Goal: Information Seeking & Learning: Check status

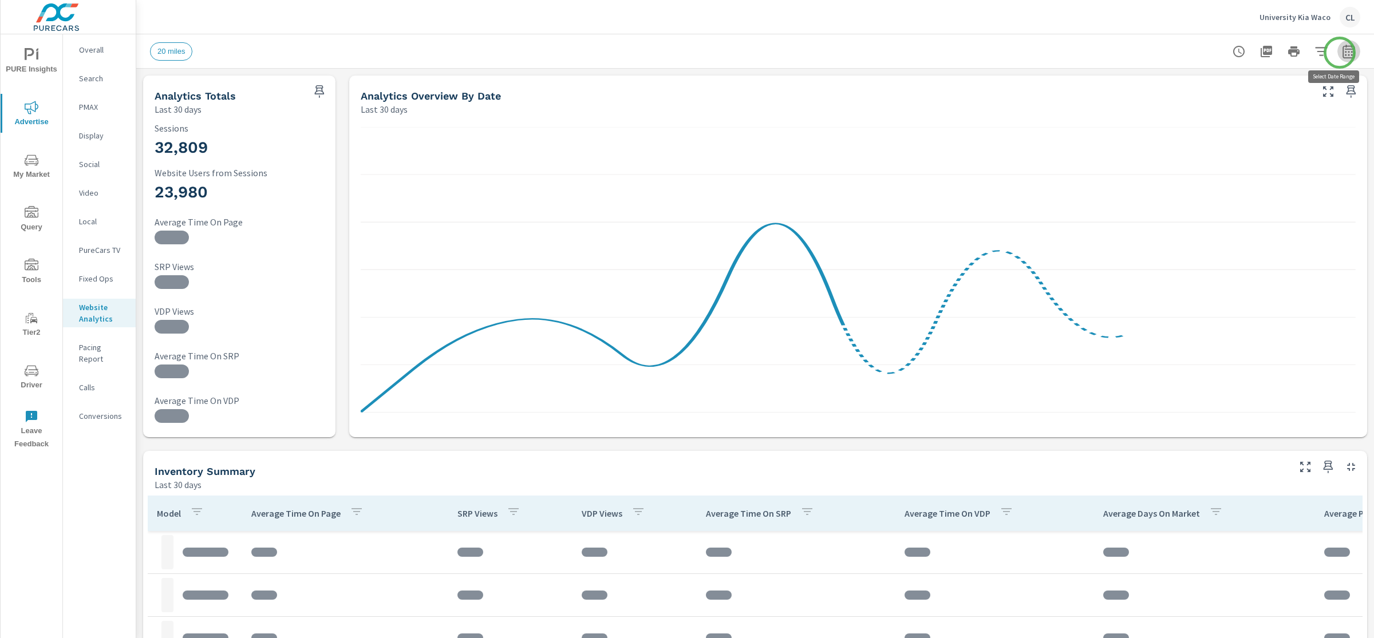
click at [1342, 53] on icon "button" at bounding box center [1349, 52] width 14 height 14
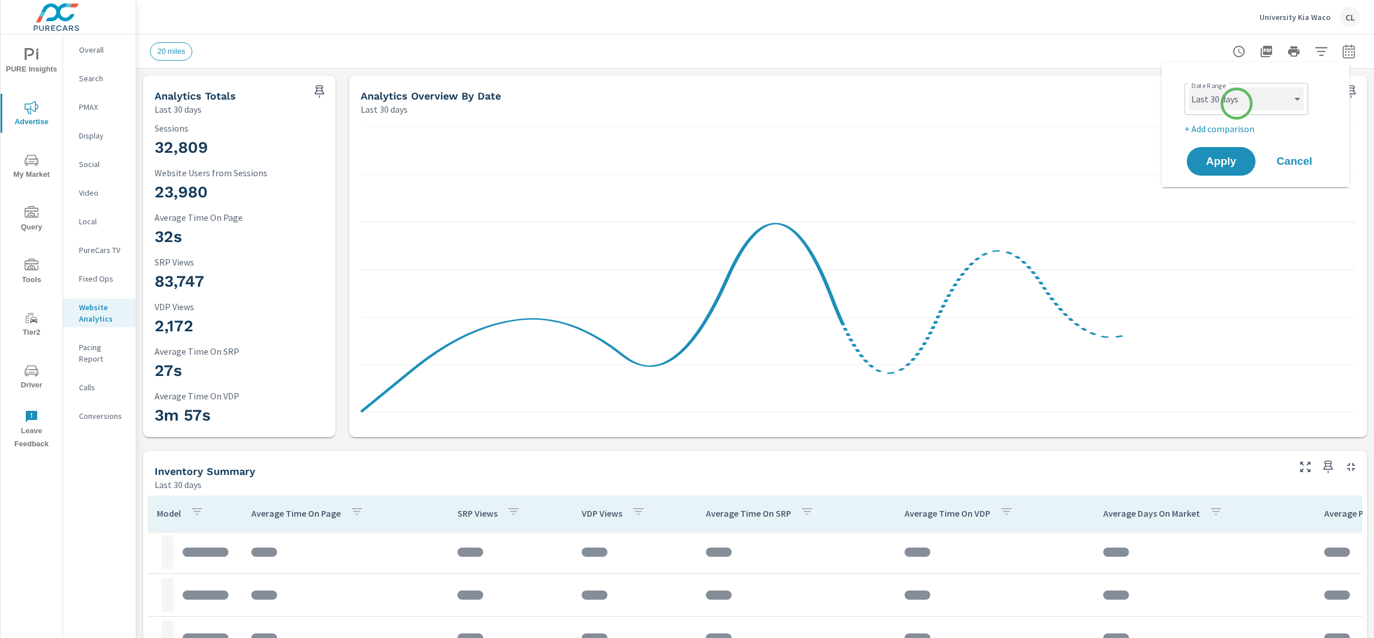
click at [1236, 97] on select "Custom [DATE] Last week Last 7 days Last 14 days Last 30 days Last 45 days Last…" at bounding box center [1246, 99] width 115 height 23
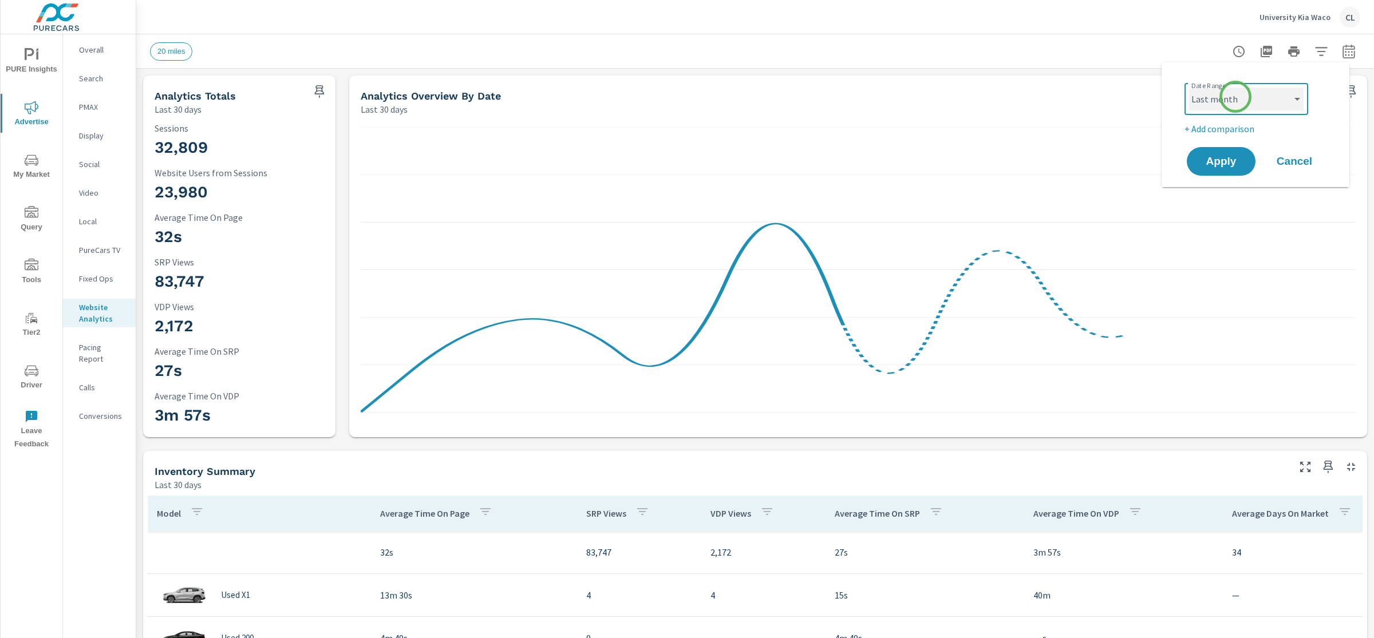
click at [1189, 88] on select "Custom [DATE] Last week Last 7 days Last 14 days Last 30 days Last 45 days Last…" at bounding box center [1246, 99] width 115 height 23
select select "Last month"
click at [1236, 132] on p "+ Add comparison" at bounding box center [1258, 129] width 147 height 14
select select "Previous period"
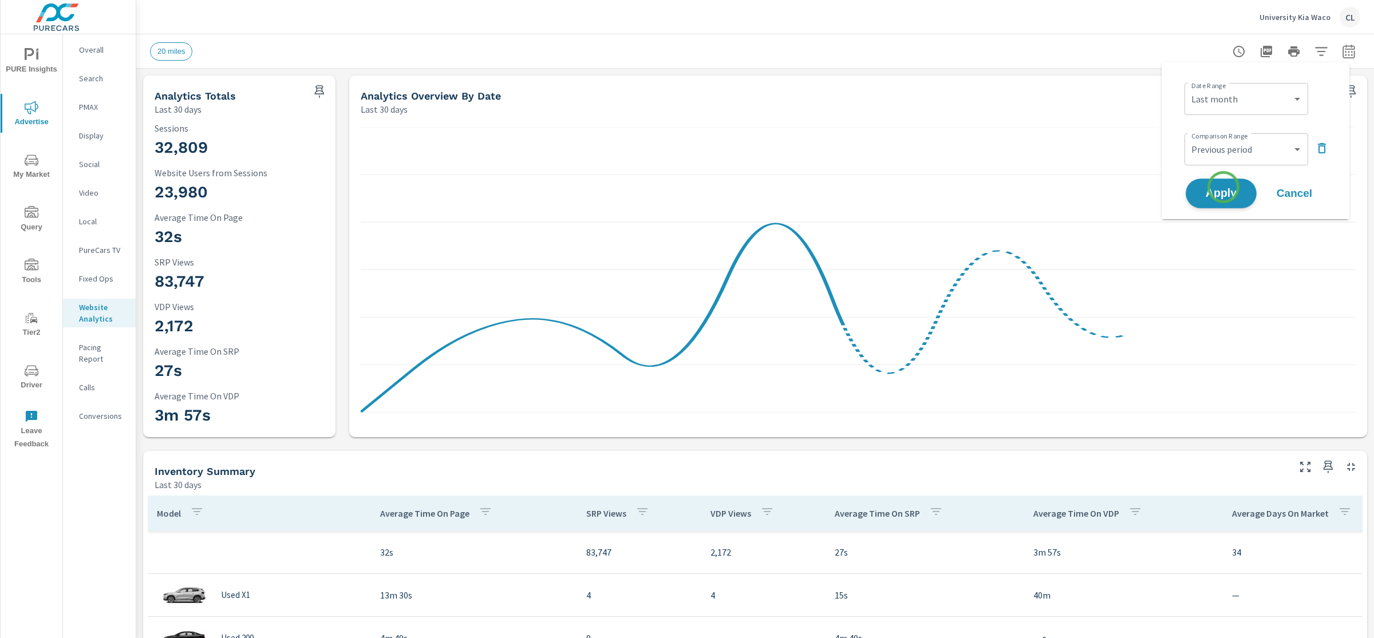
click at [1223, 191] on span "Apply" at bounding box center [1221, 193] width 47 height 11
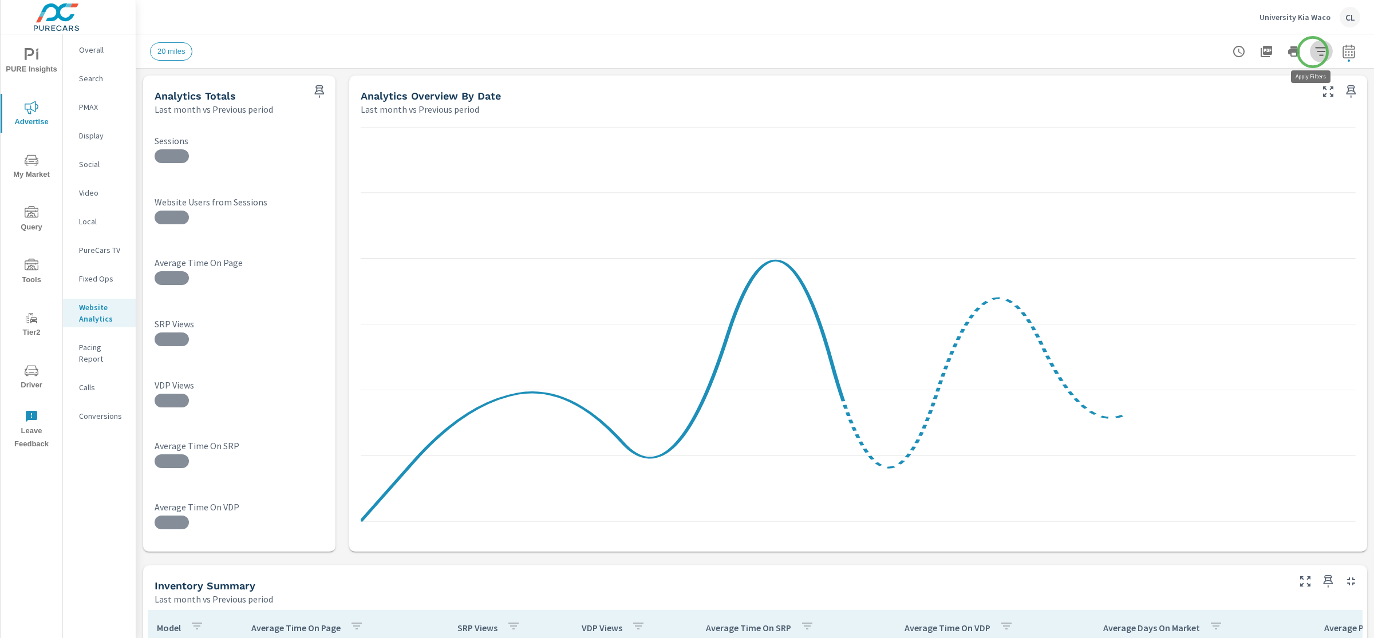
click at [1315, 52] on icon "button" at bounding box center [1322, 52] width 14 height 14
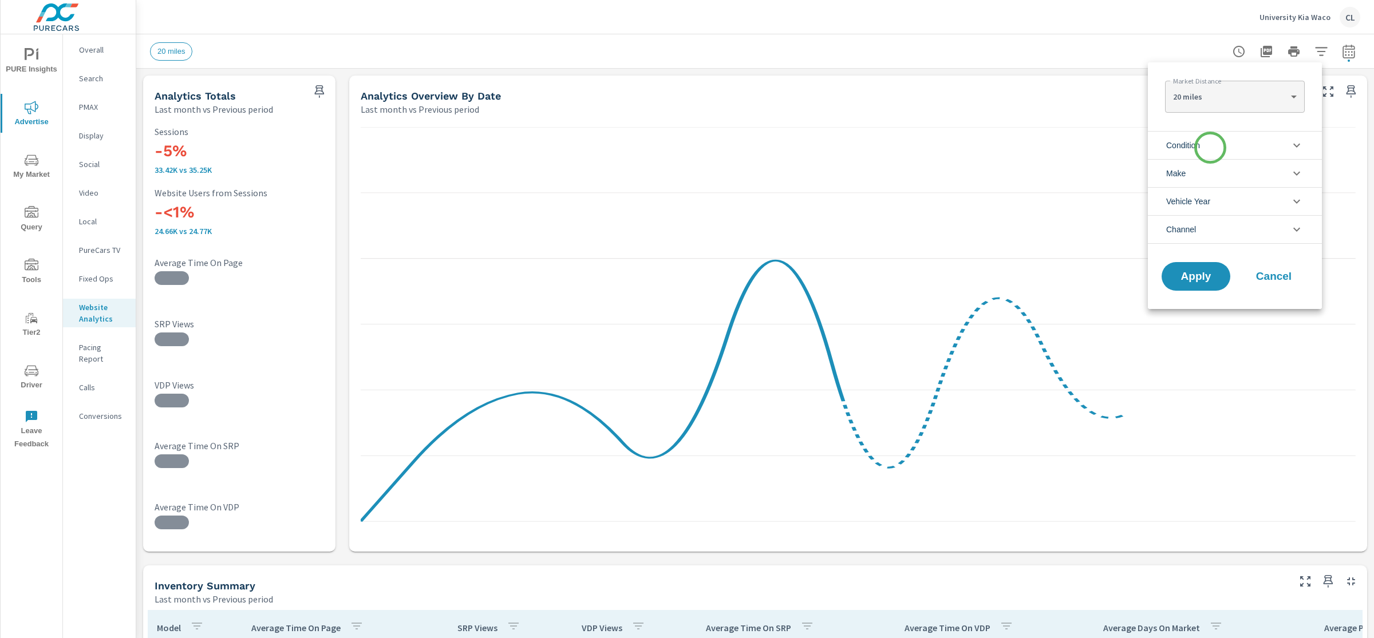
click at [1210, 149] on li "Condition" at bounding box center [1235, 145] width 174 height 28
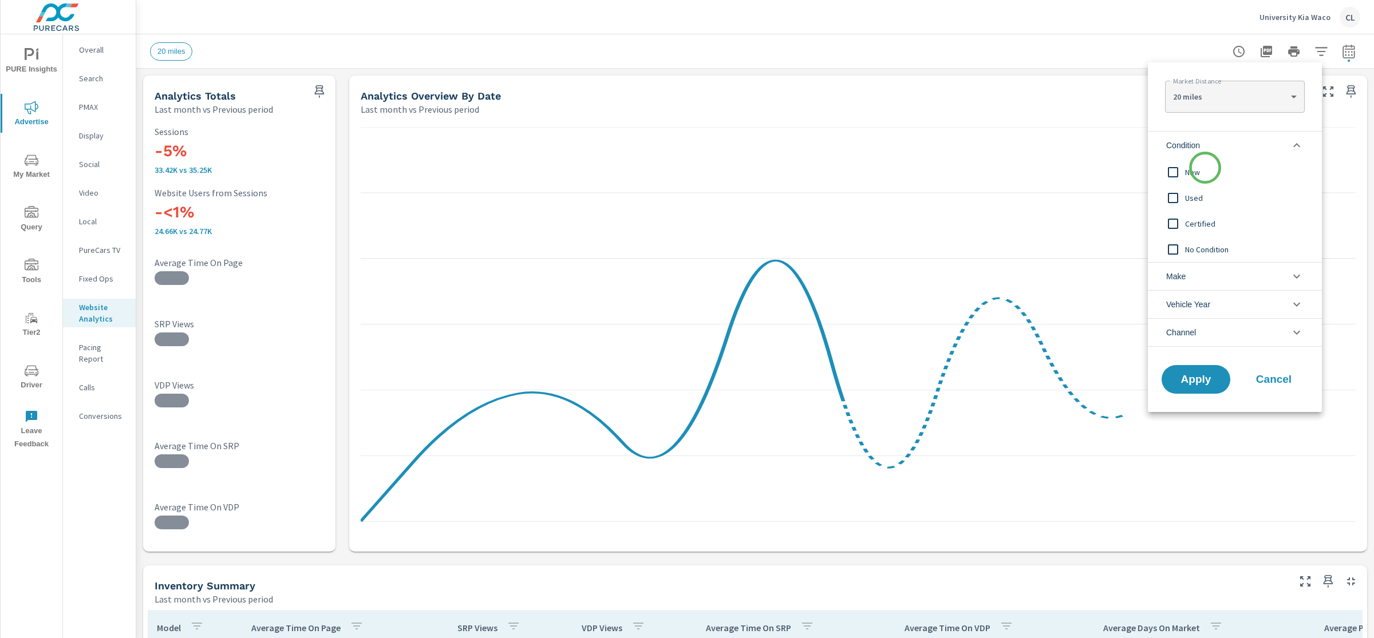
click at [1205, 168] on span "New" at bounding box center [1247, 172] width 125 height 14
click at [1196, 265] on li "Make" at bounding box center [1235, 276] width 174 height 28
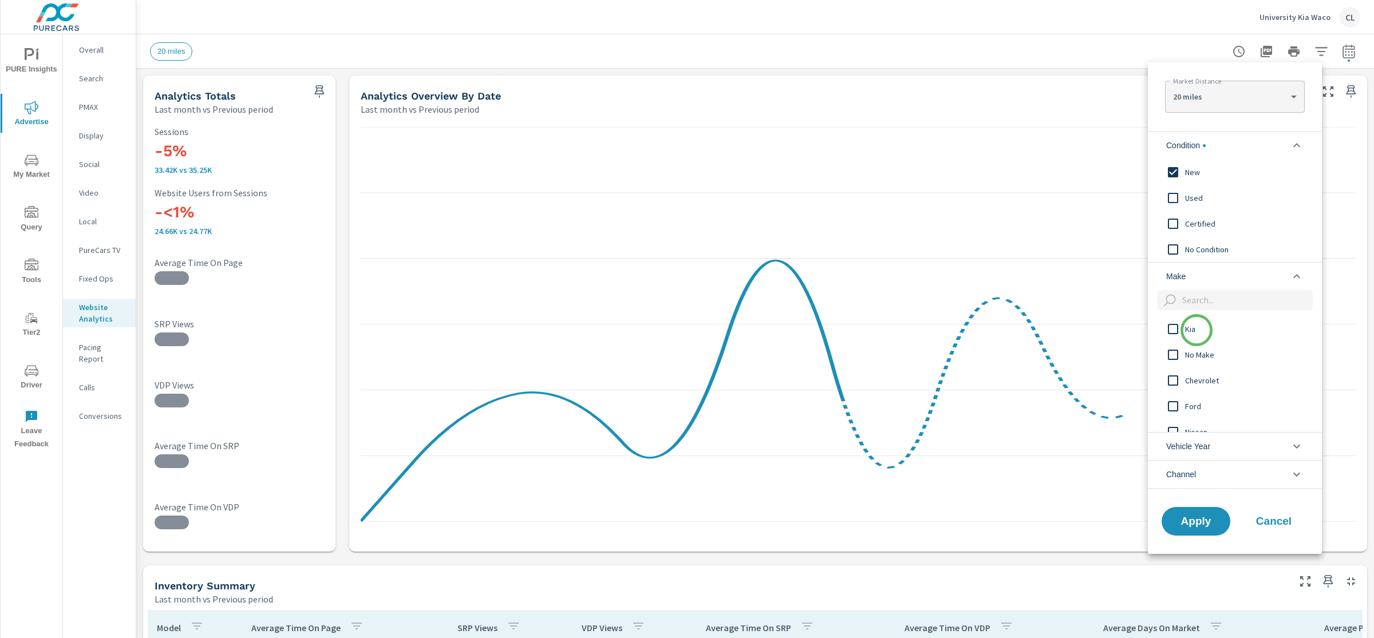
click at [1197, 330] on span "Kia" at bounding box center [1247, 329] width 125 height 14
click at [1204, 529] on button "Apply" at bounding box center [1196, 522] width 71 height 30
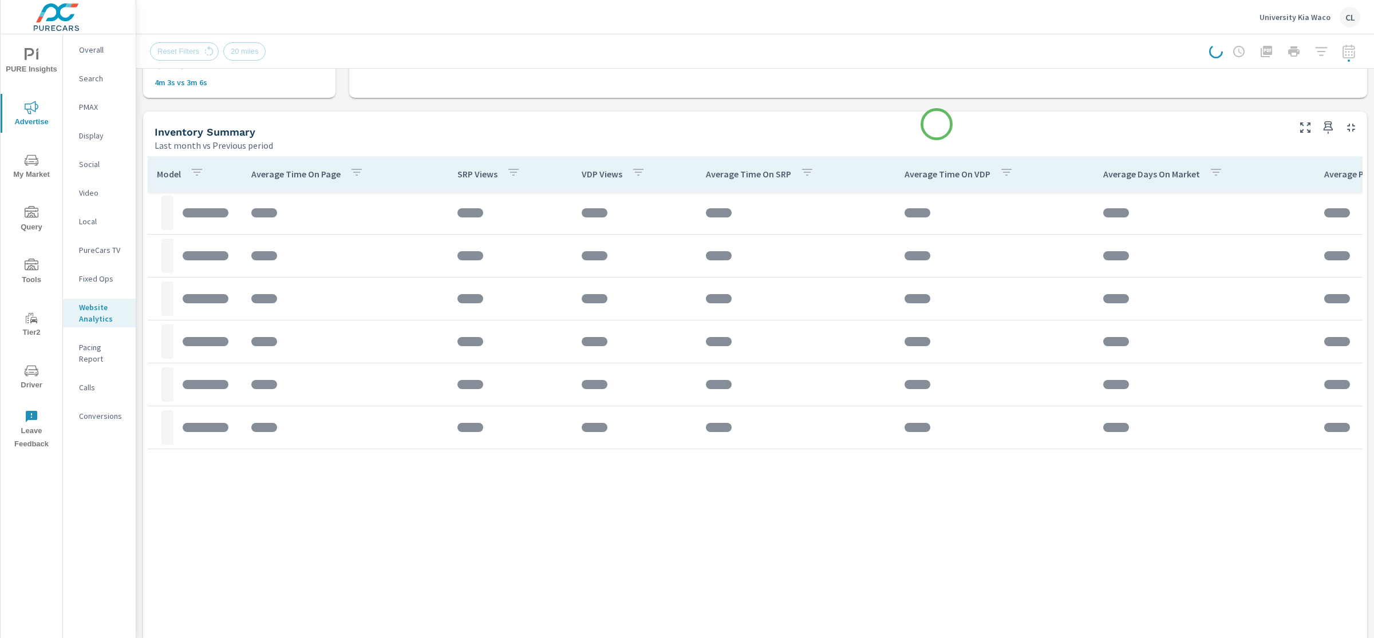
scroll to position [493, 0]
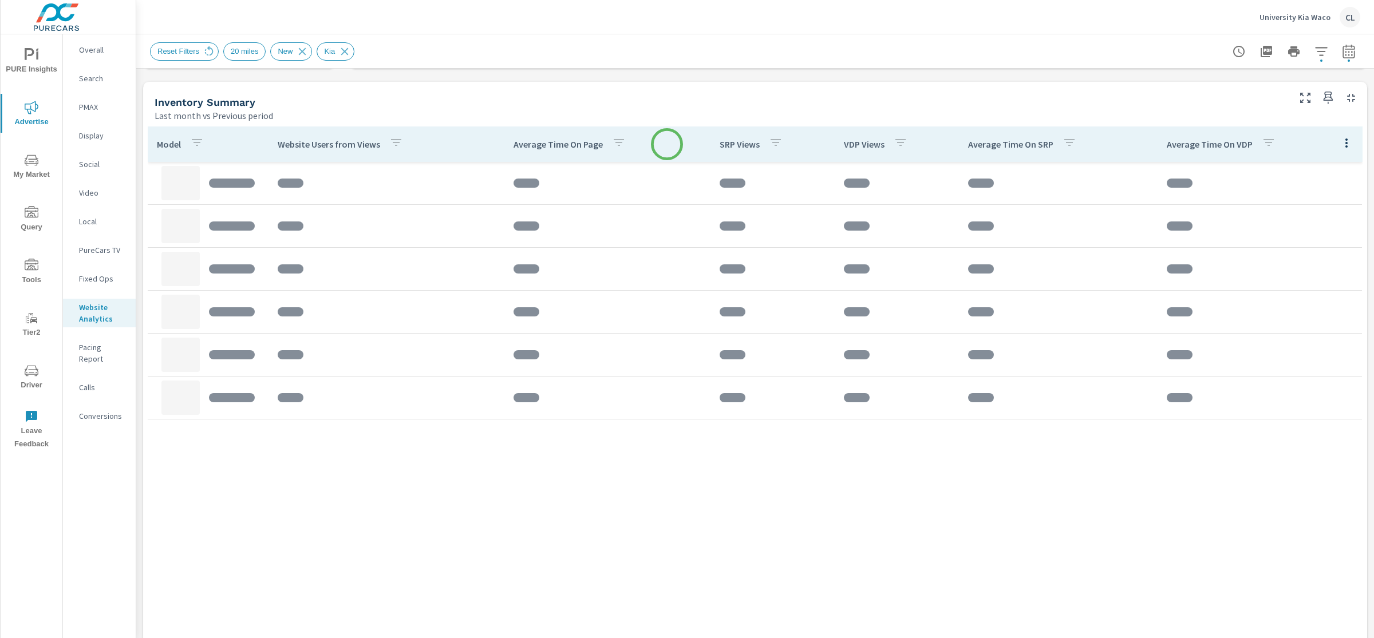
scroll to position [485, 0]
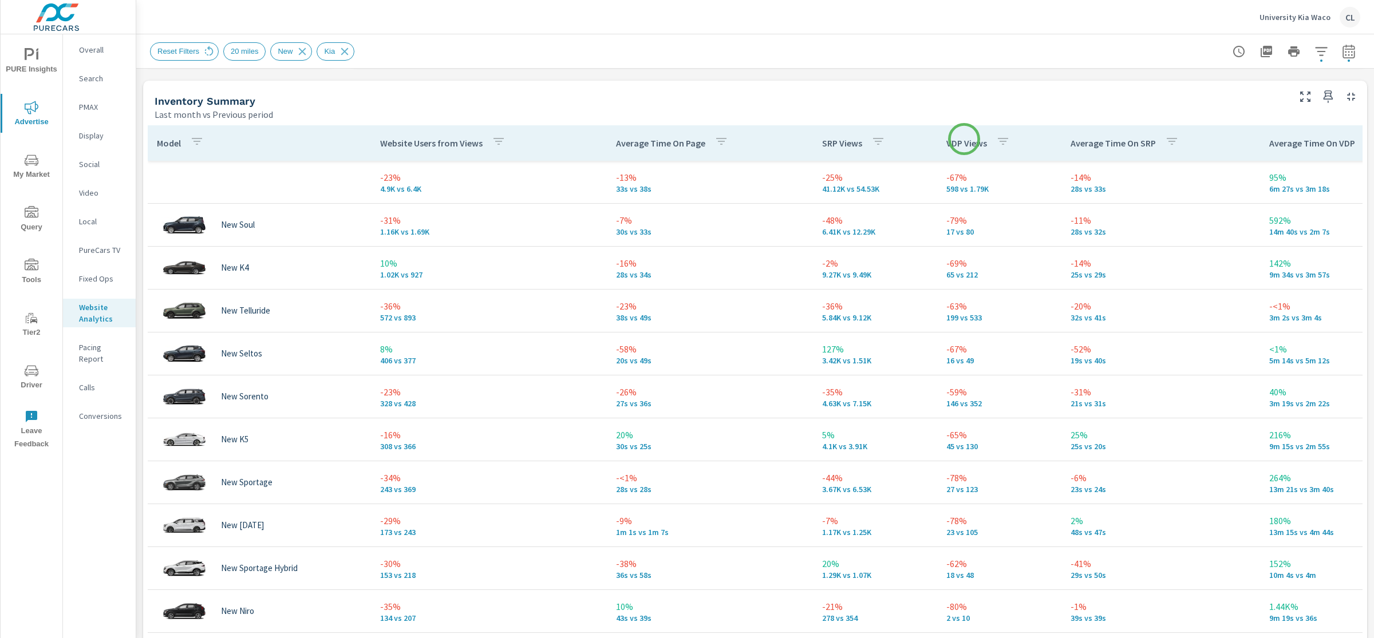
click at [964, 139] on p "VDP Views" at bounding box center [967, 142] width 41 height 11
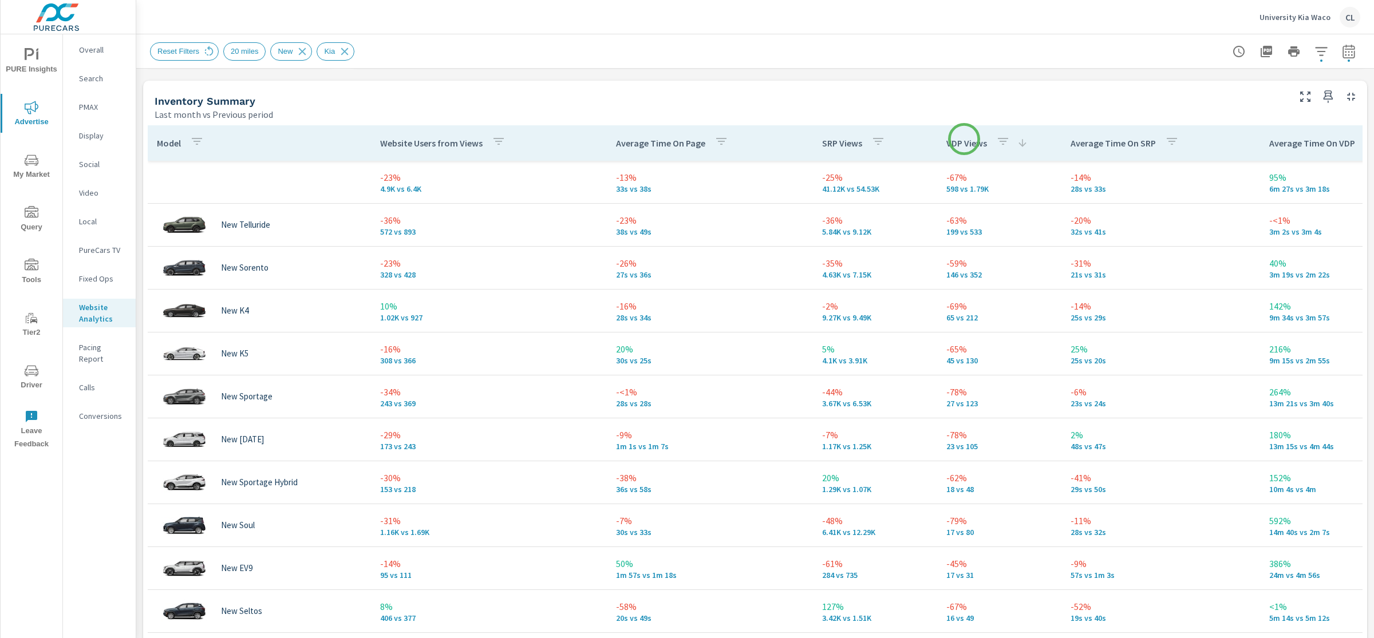
click at [964, 139] on p "VDP Views" at bounding box center [967, 142] width 41 height 11
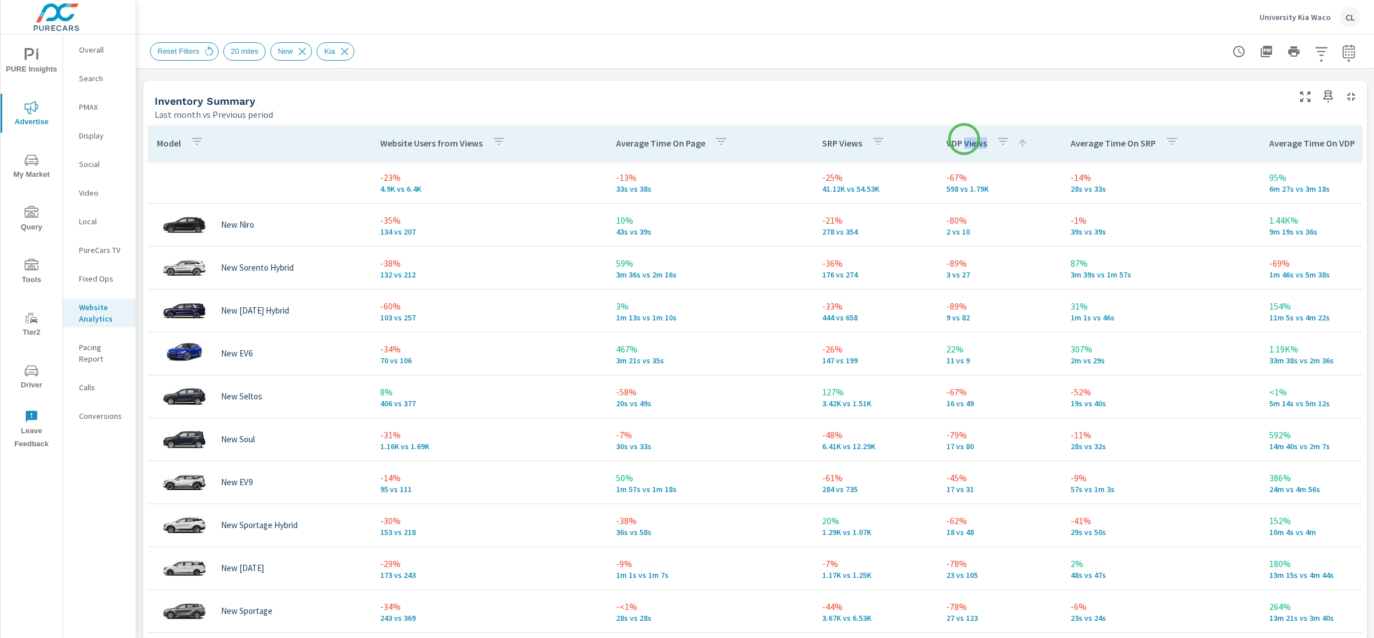
click at [964, 139] on p "VDP Views" at bounding box center [967, 142] width 41 height 11
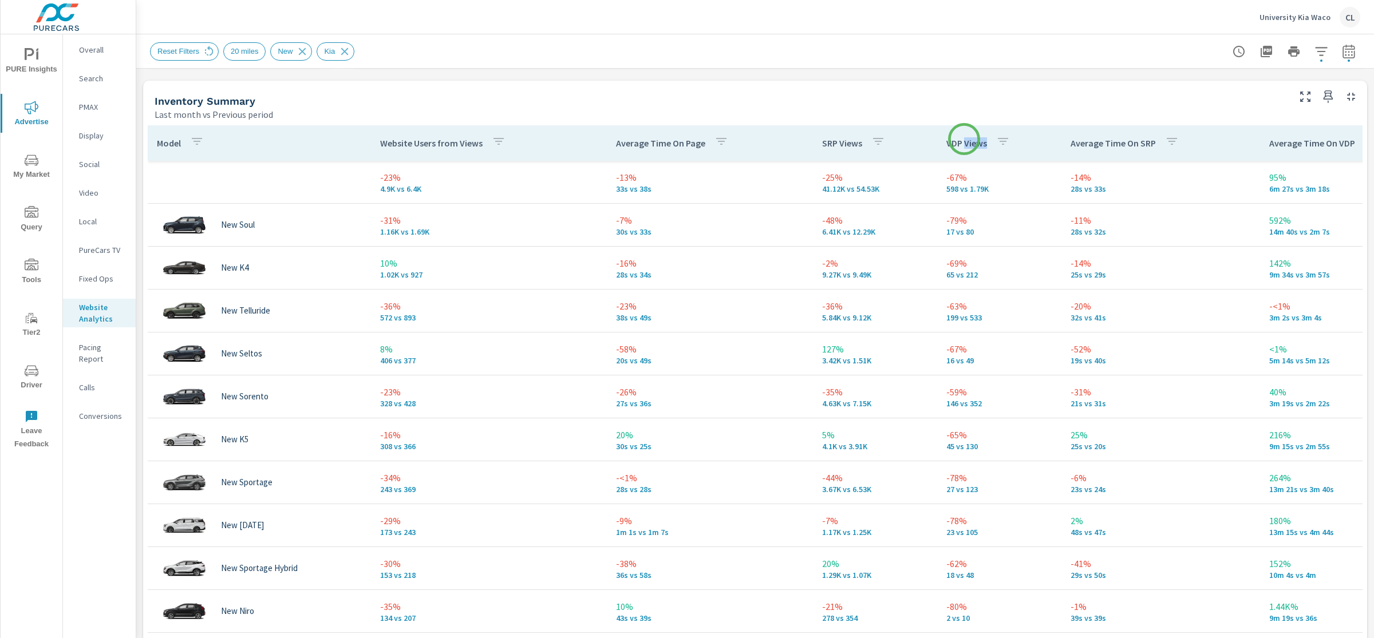
click at [964, 139] on p "VDP Views" at bounding box center [967, 142] width 41 height 11
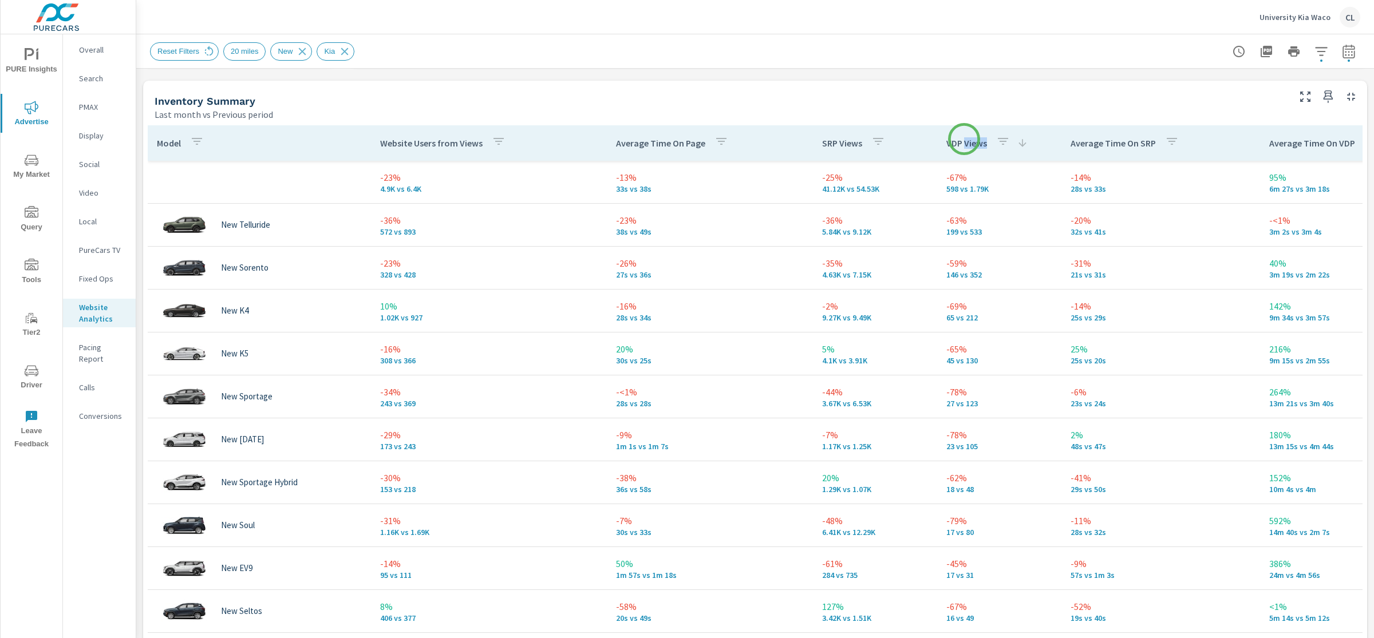
click at [964, 139] on p "VDP Views" at bounding box center [967, 142] width 41 height 11
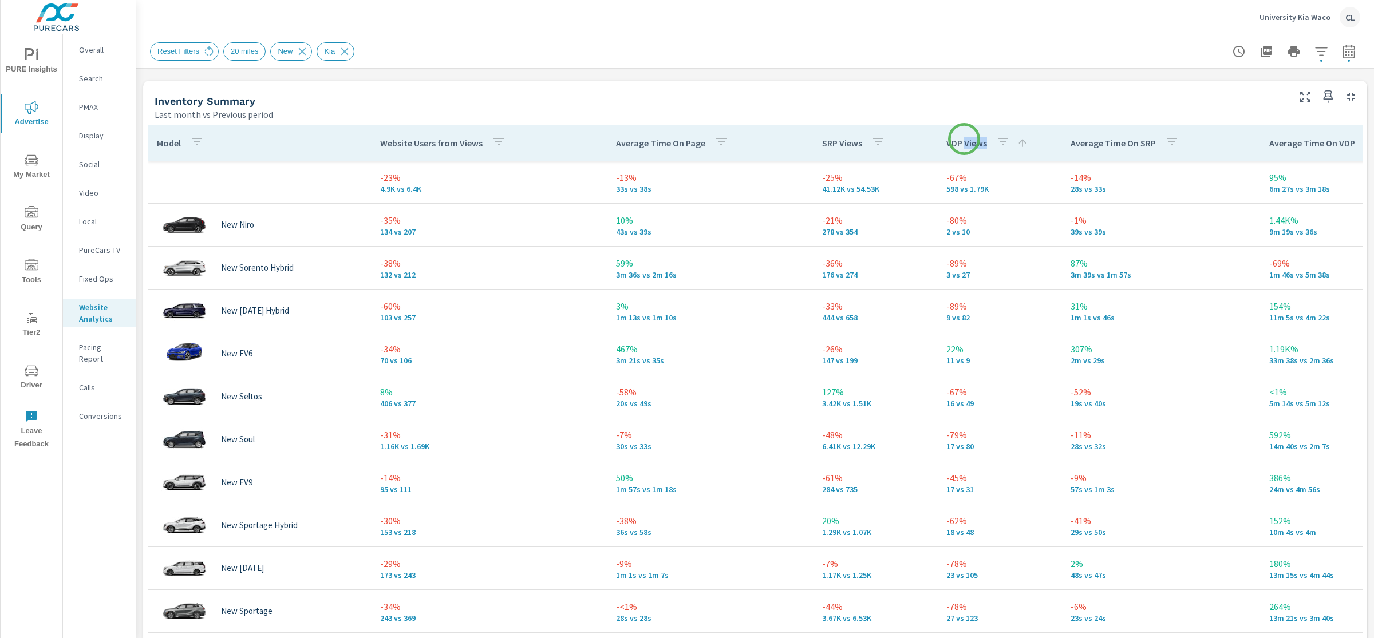
click at [964, 139] on p "VDP Views" at bounding box center [967, 142] width 41 height 11
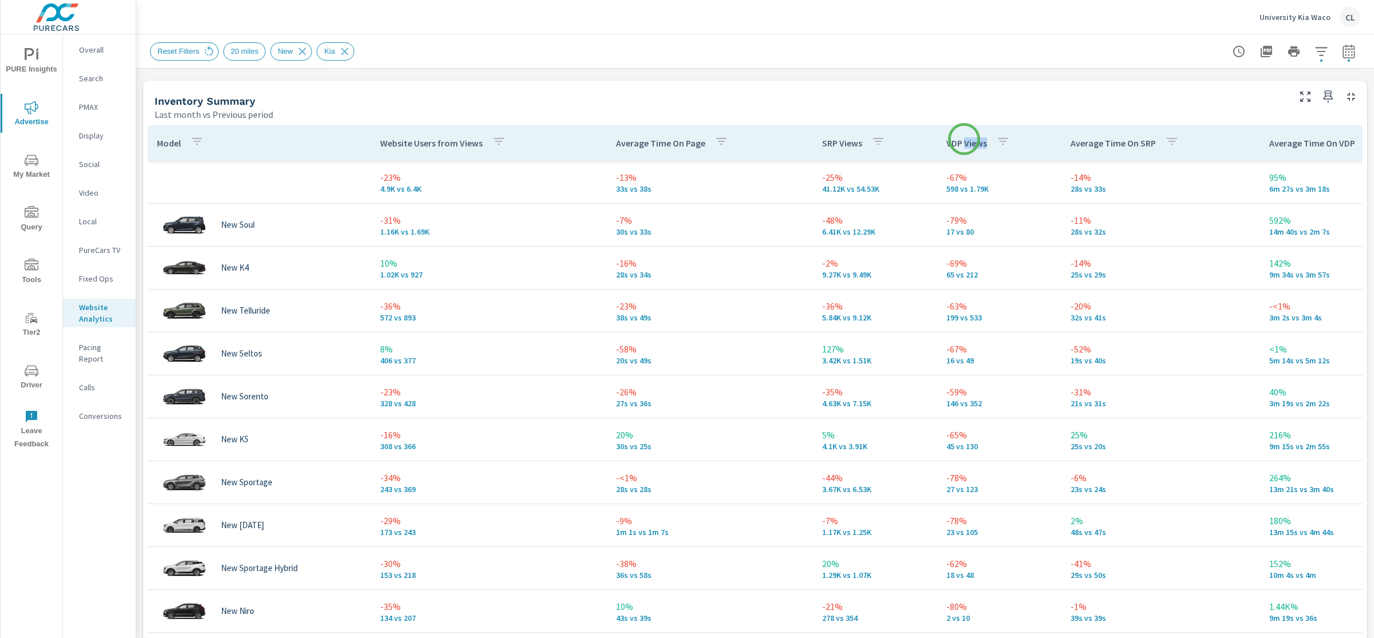
click at [964, 139] on p "VDP Views" at bounding box center [967, 142] width 41 height 11
